Goal: Complete application form

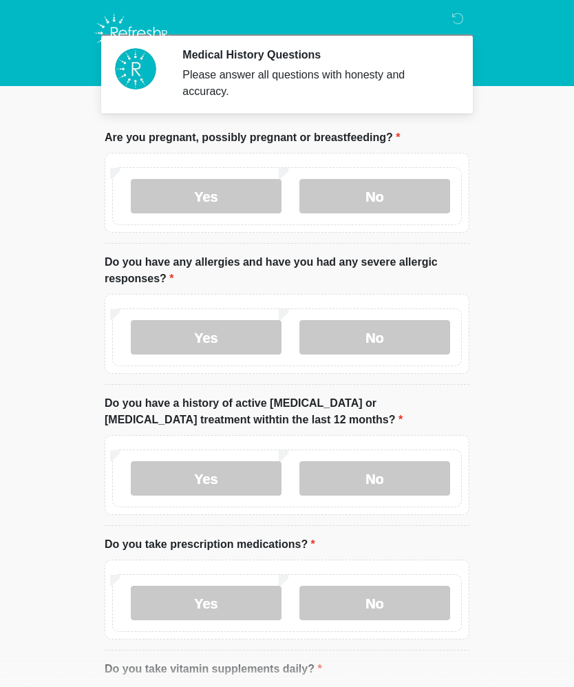
click at [380, 193] on label "No" at bounding box center [374, 196] width 151 height 34
click at [375, 339] on label "No" at bounding box center [374, 337] width 151 height 34
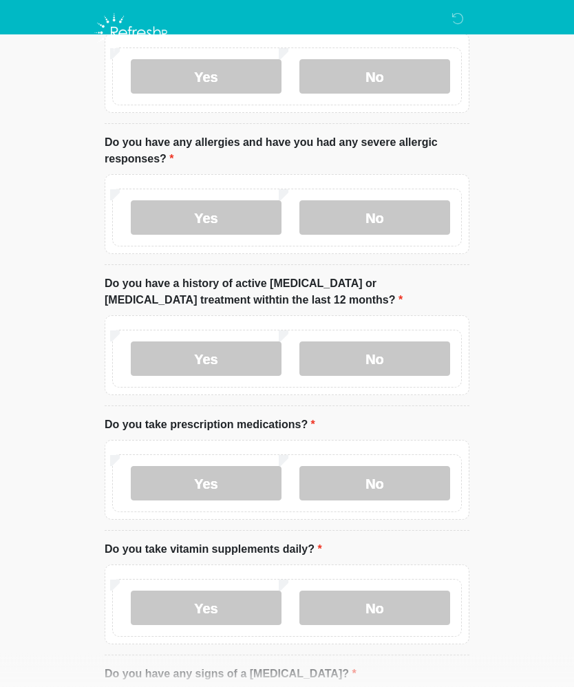
click at [372, 356] on label "No" at bounding box center [374, 359] width 151 height 34
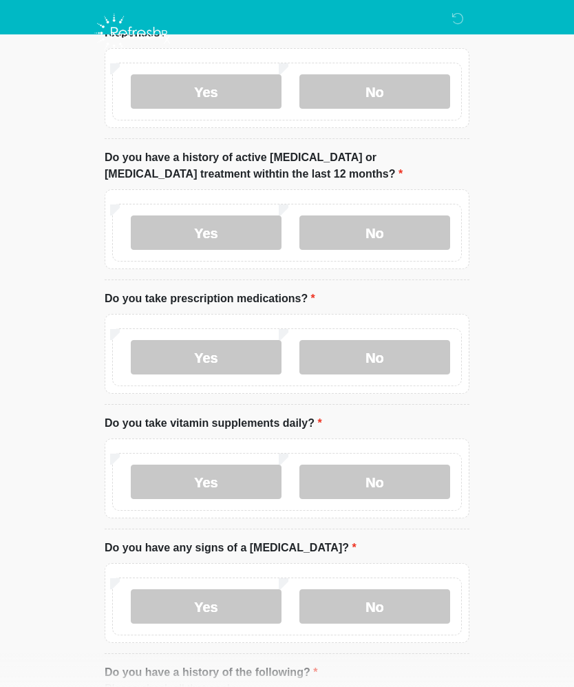
click at [381, 355] on label "No" at bounding box center [374, 357] width 151 height 34
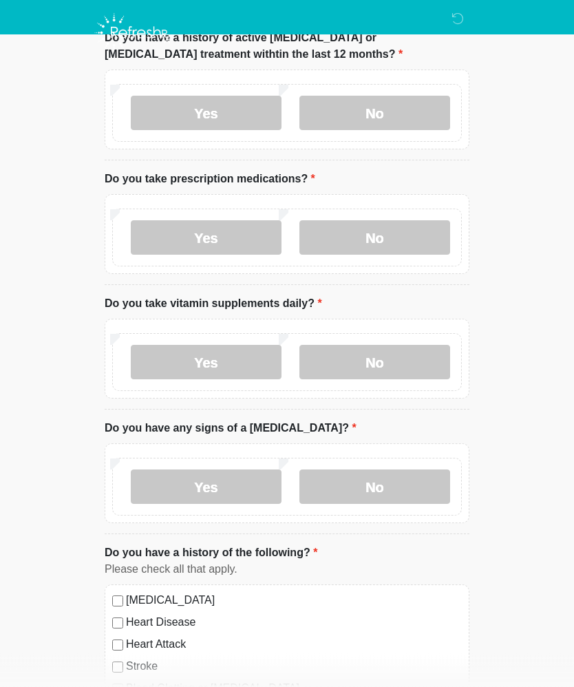
scroll to position [367, 0]
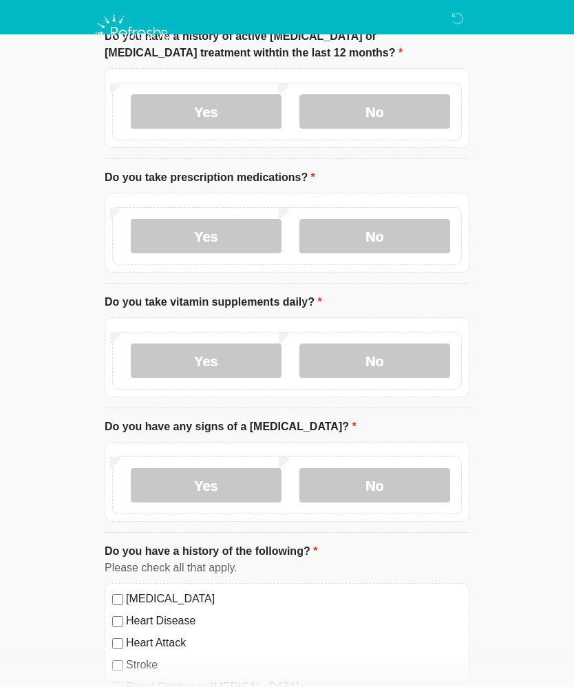
click at [214, 359] on label "Yes" at bounding box center [206, 360] width 151 height 34
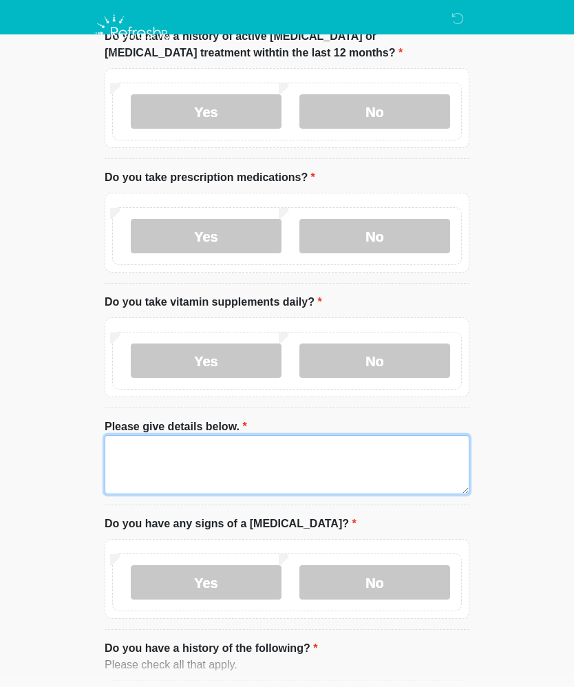
click at [164, 446] on textarea "Please give details below." at bounding box center [287, 464] width 365 height 59
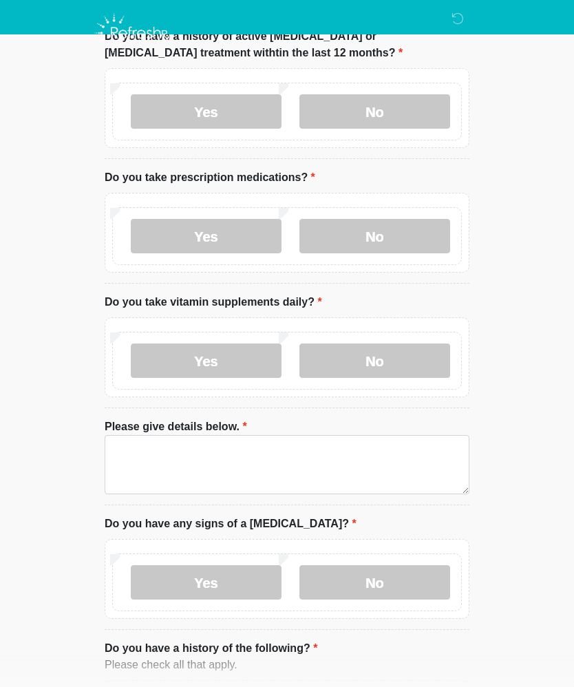
click at [371, 363] on label "No" at bounding box center [374, 360] width 151 height 34
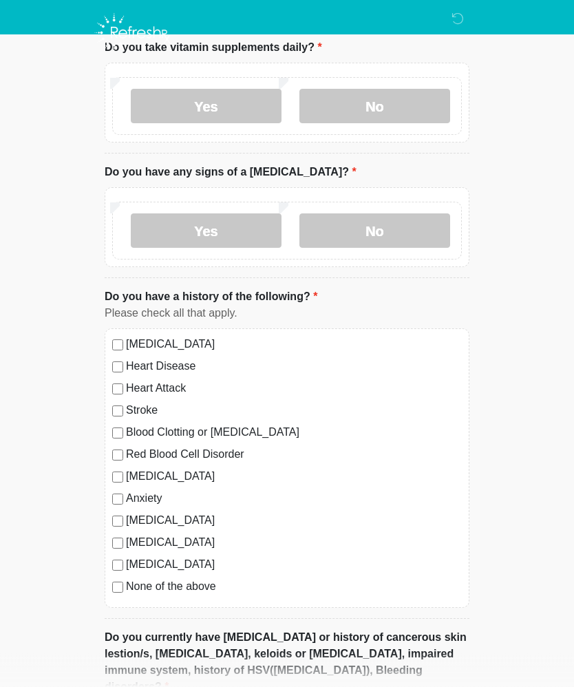
scroll to position [622, 0]
click at [359, 234] on label "No" at bounding box center [374, 230] width 151 height 34
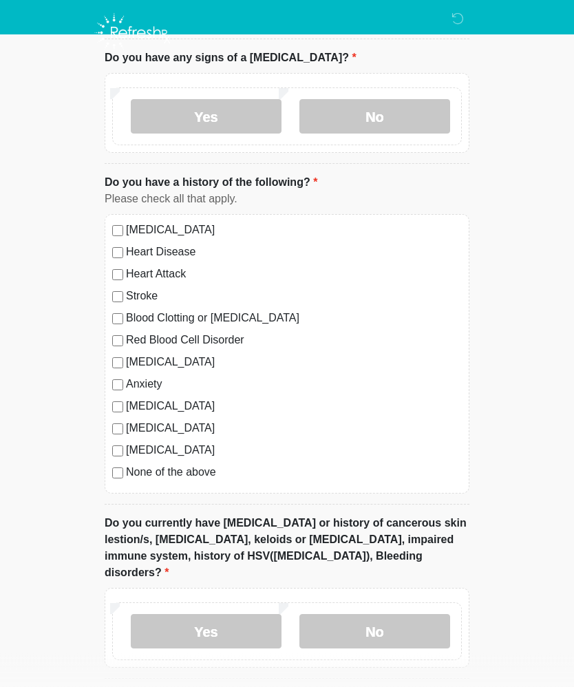
scroll to position [767, 0]
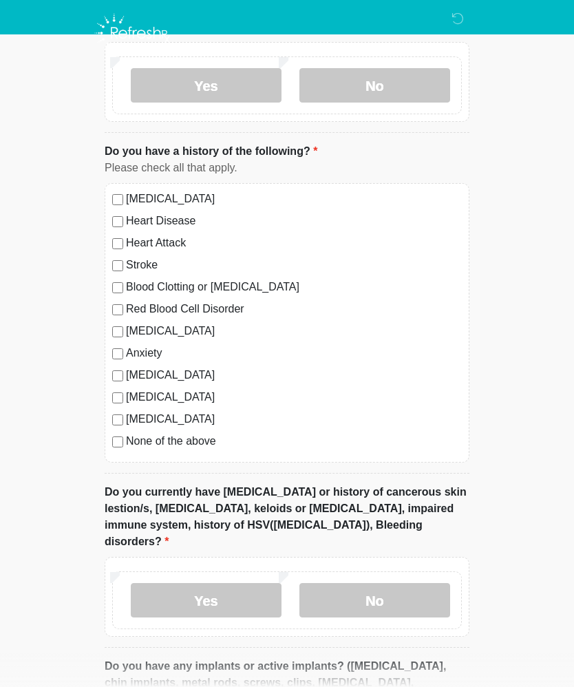
click at [373, 583] on label "No" at bounding box center [374, 600] width 151 height 34
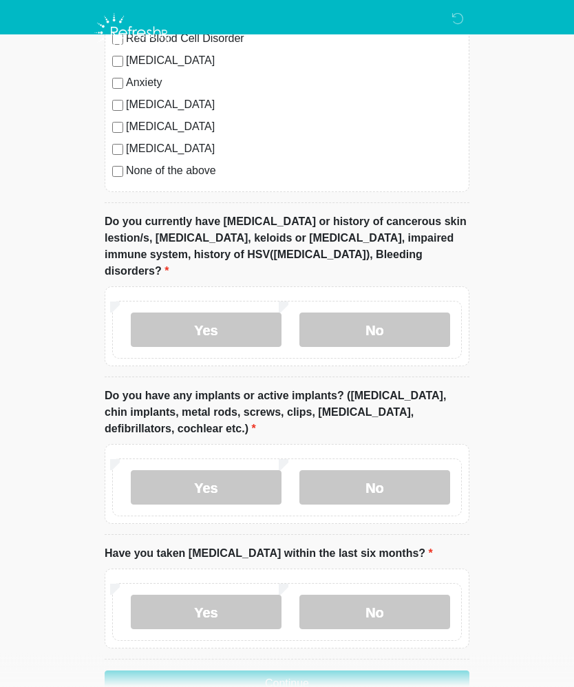
scroll to position [1054, 0]
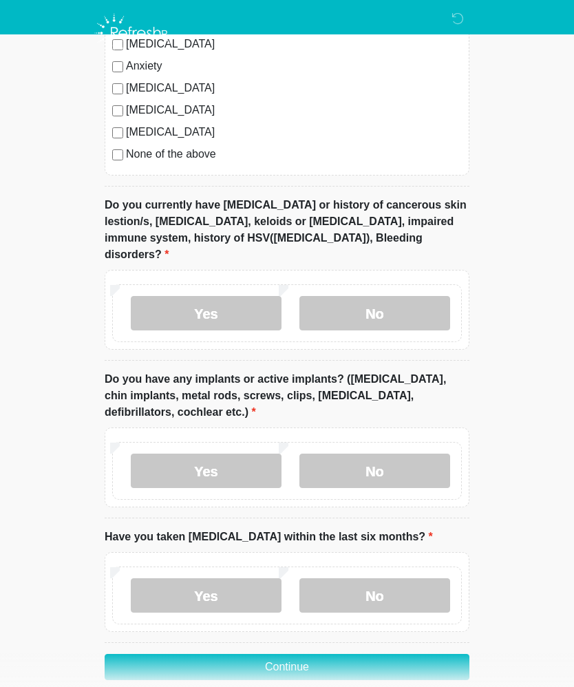
click at [217, 454] on label "Yes" at bounding box center [206, 471] width 151 height 34
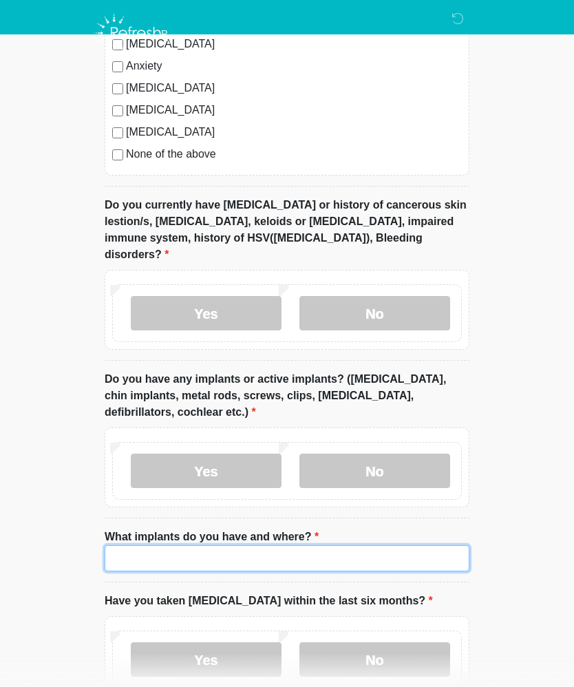
click at [168, 545] on input "What implants do you have and where?" at bounding box center [287, 558] width 365 height 26
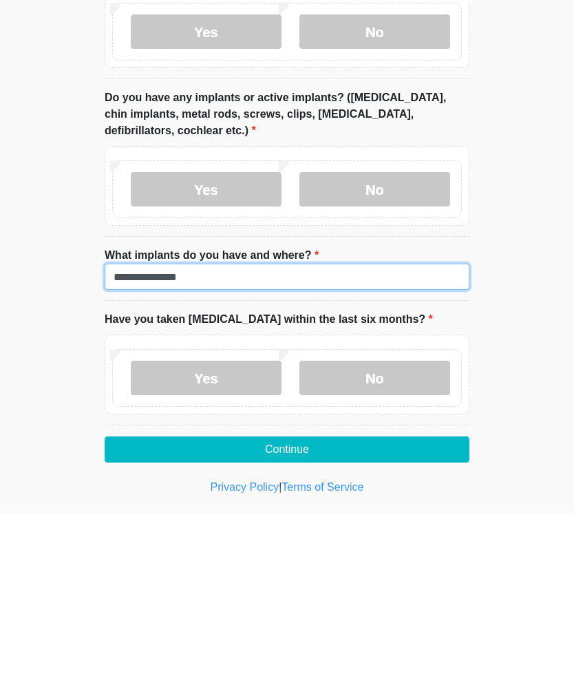
type input "**********"
click at [384, 533] on label "No" at bounding box center [374, 550] width 151 height 34
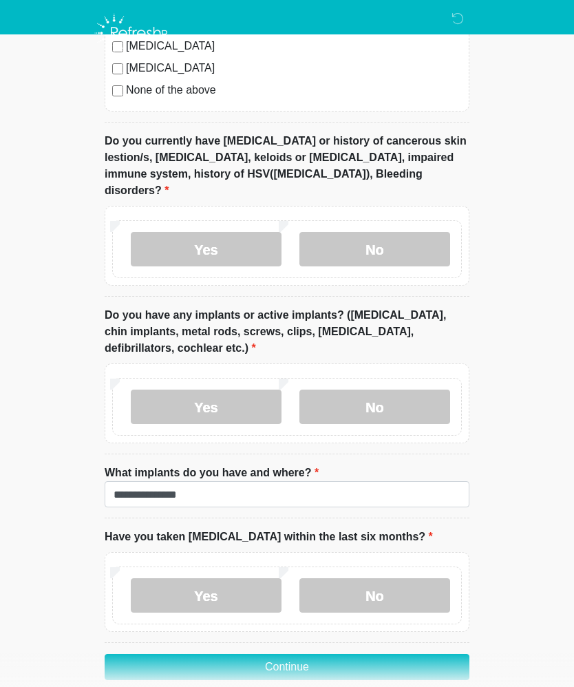
click at [294, 654] on button "Continue" at bounding box center [287, 667] width 365 height 26
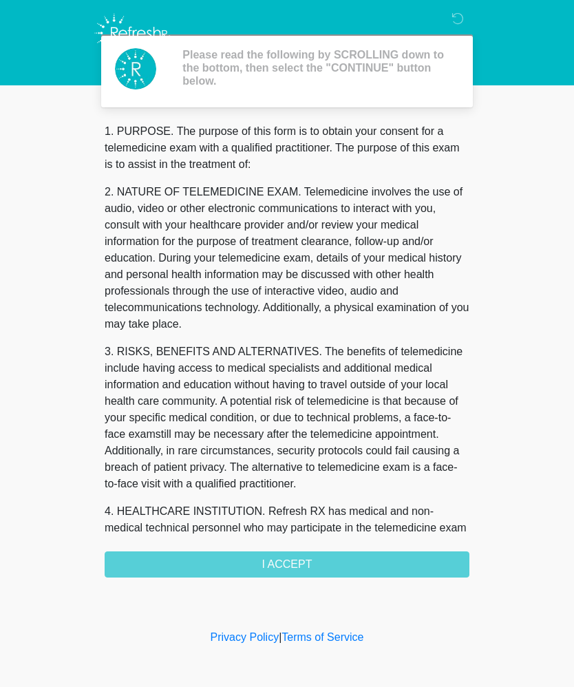
scroll to position [0, 0]
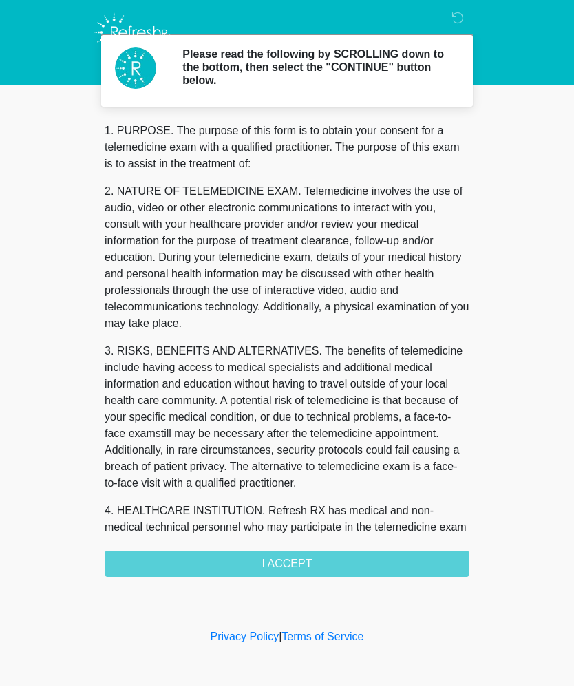
click at [310, 557] on div "1. PURPOSE. The purpose of this form is to obtain your consent for a telemedici…" at bounding box center [287, 350] width 365 height 454
click at [295, 565] on div "1. PURPOSE. The purpose of this form is to obtain your consent for a telemedici…" at bounding box center [287, 350] width 365 height 454
click at [298, 557] on div "1. PURPOSE. The purpose of this form is to obtain your consent for a telemedici…" at bounding box center [287, 350] width 365 height 454
click at [288, 565] on div "1. PURPOSE. The purpose of this form is to obtain your consent for a telemedici…" at bounding box center [287, 350] width 365 height 454
click at [293, 564] on div "1. PURPOSE. The purpose of this form is to obtain your consent for a telemedici…" at bounding box center [287, 350] width 365 height 454
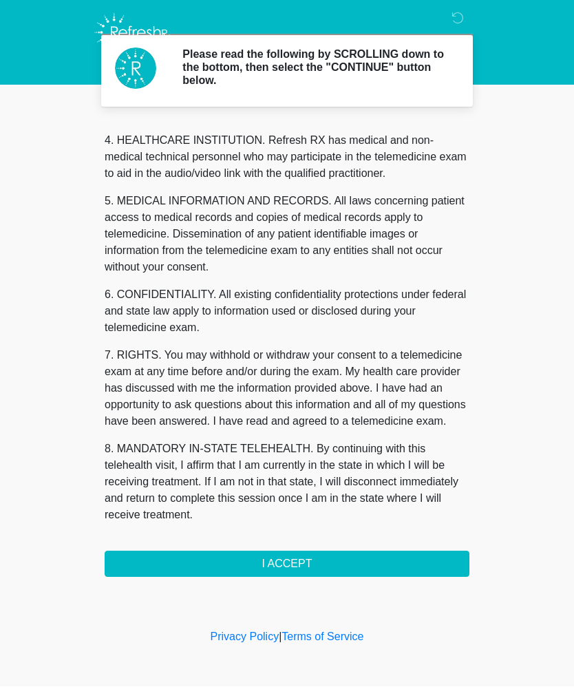
scroll to position [387, 0]
click at [305, 567] on button "I ACCEPT" at bounding box center [287, 564] width 365 height 26
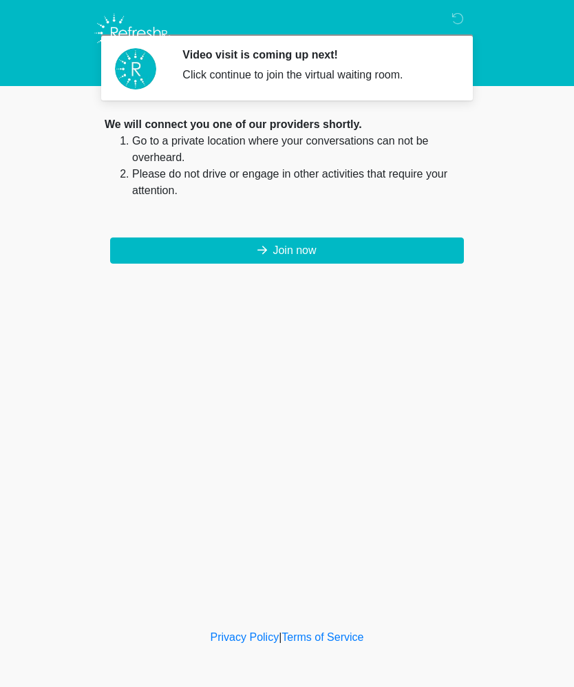
click at [326, 255] on button "Join now" at bounding box center [287, 250] width 354 height 26
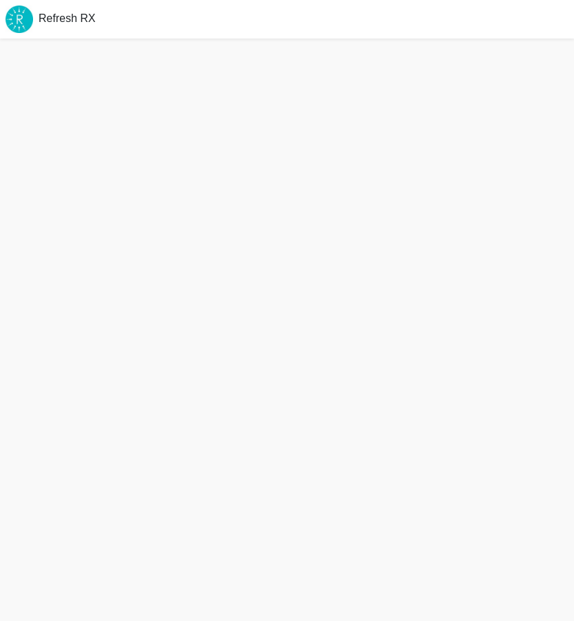
click at [514, 20] on div "Refresh RX" at bounding box center [287, 19] width 574 height 39
